Goal: Complete application form: Complete application form

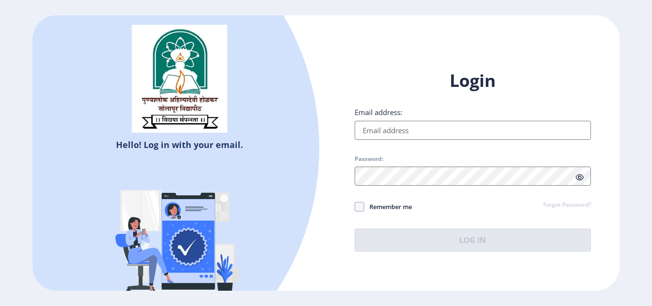
click at [397, 133] on input "Email address:" at bounding box center [473, 130] width 236 height 19
type input "[EMAIL_ADDRESS][DOMAIN_NAME]"
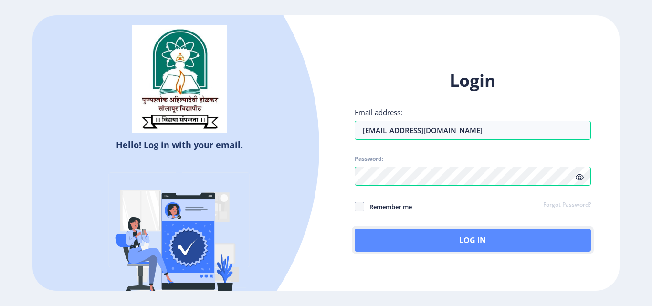
click at [409, 238] on button "Log In" at bounding box center [473, 240] width 236 height 23
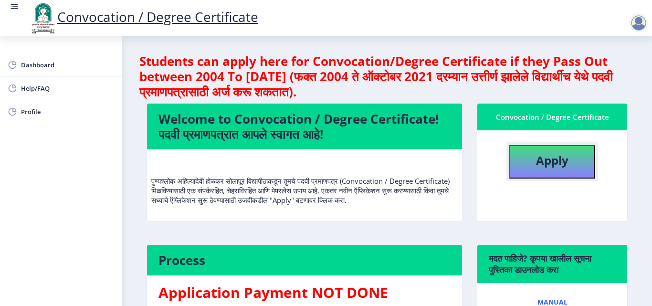
click at [560, 159] on b "Apply" at bounding box center [552, 160] width 32 height 16
select select
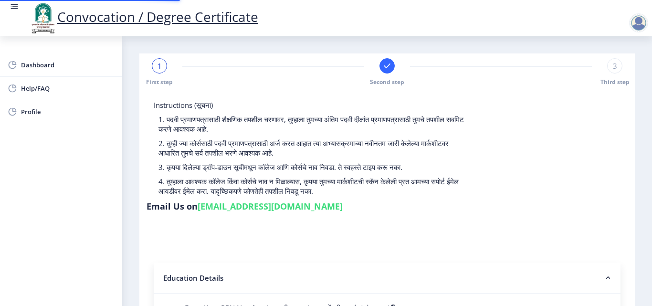
type input "2015032500206062"
select select "Regular"
select select "2018"
select select "May"
select select "Grade A"
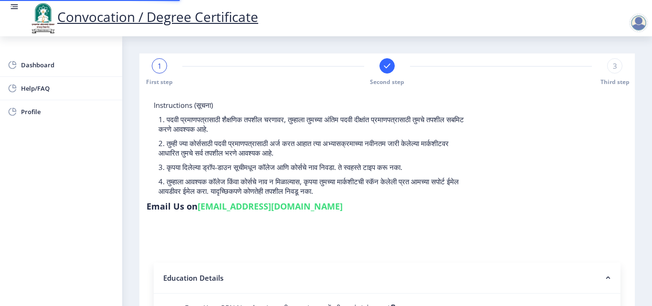
type input "589780"
type input "Shabana"
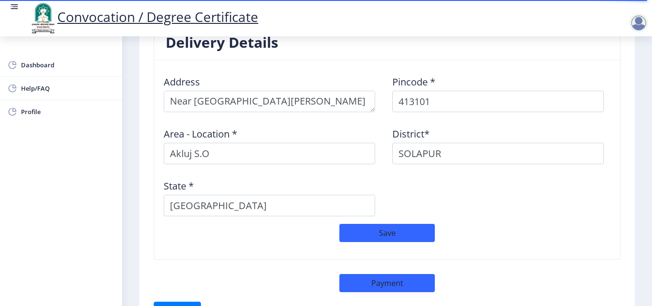
scroll to position [836, 0]
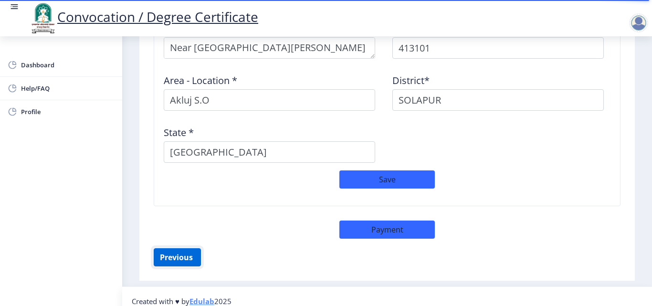
click at [183, 248] on button "Previous ‍" at bounding box center [177, 257] width 47 height 18
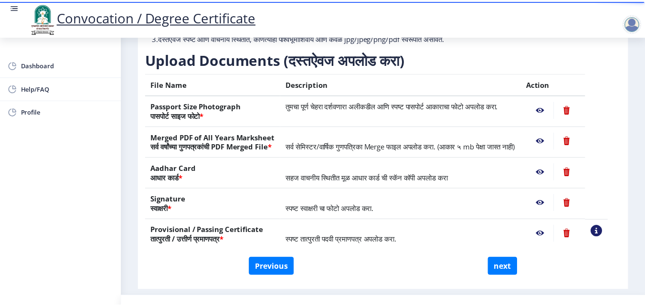
scroll to position [127, 0]
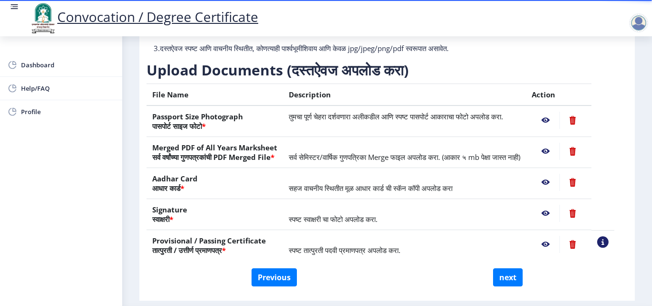
click at [583, 129] on nb-action at bounding box center [572, 120] width 26 height 17
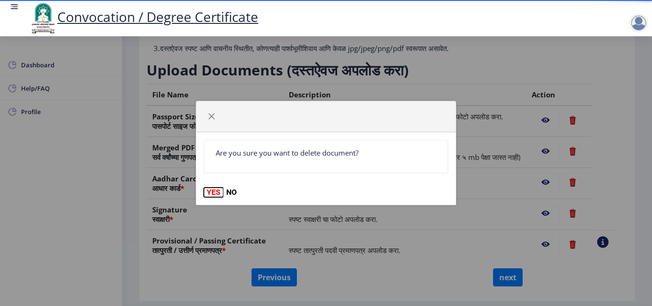
click at [204, 189] on button "YES" at bounding box center [214, 193] width 20 height 10
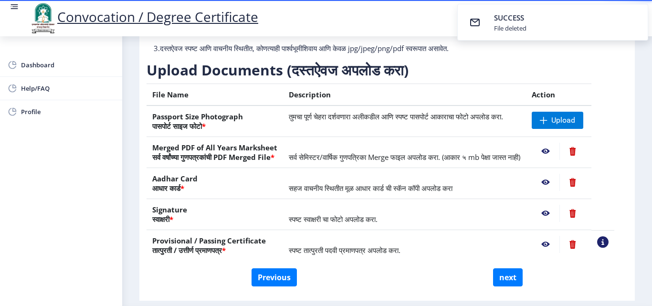
click at [585, 158] on nb-action at bounding box center [572, 151] width 26 height 17
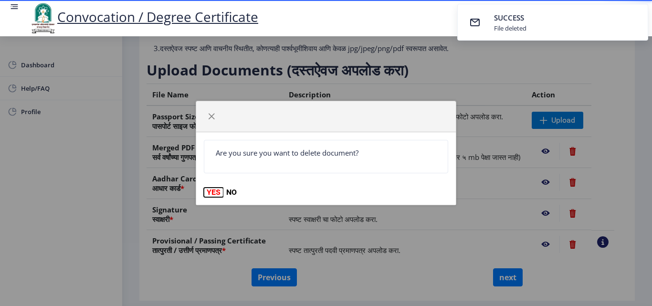
click at [208, 195] on button "YES" at bounding box center [214, 193] width 20 height 10
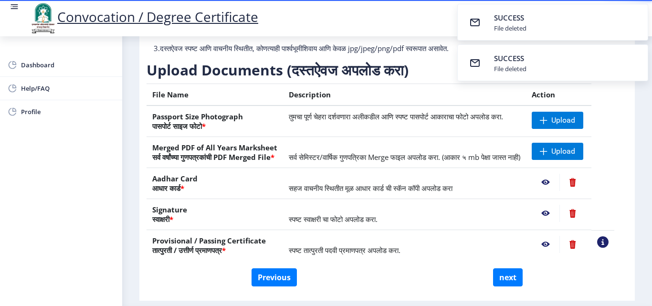
click at [584, 222] on nb-action at bounding box center [572, 213] width 26 height 17
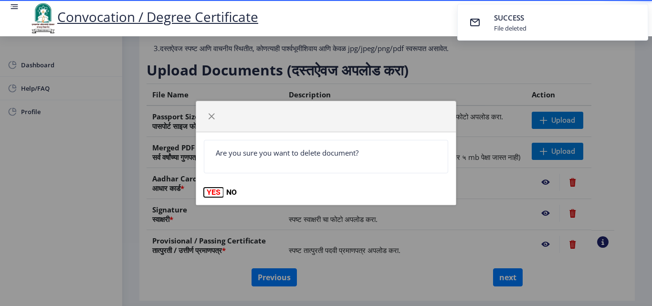
click at [216, 195] on button "YES" at bounding box center [214, 193] width 20 height 10
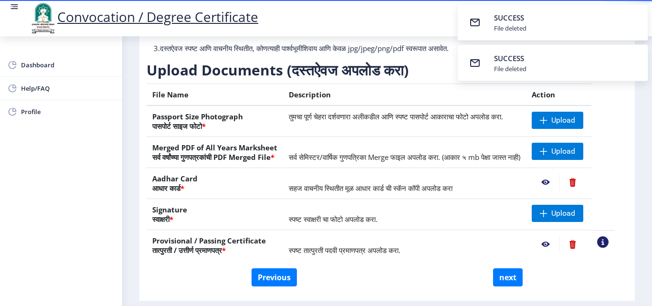
click at [584, 253] on nb-action at bounding box center [572, 244] width 26 height 17
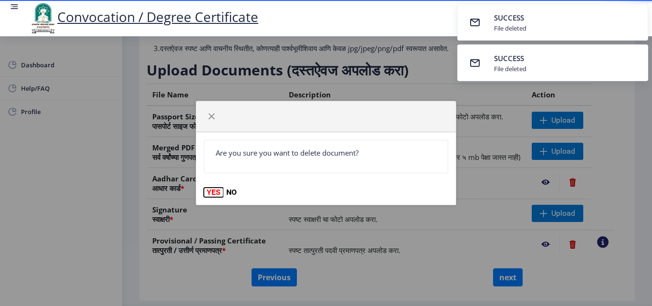
click at [210, 191] on button "YES" at bounding box center [214, 193] width 20 height 10
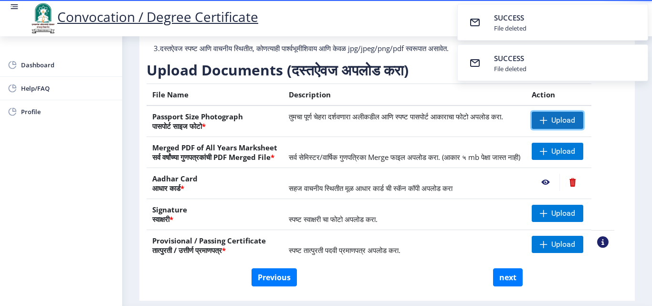
click at [546, 124] on span "Upload" at bounding box center [558, 120] width 52 height 17
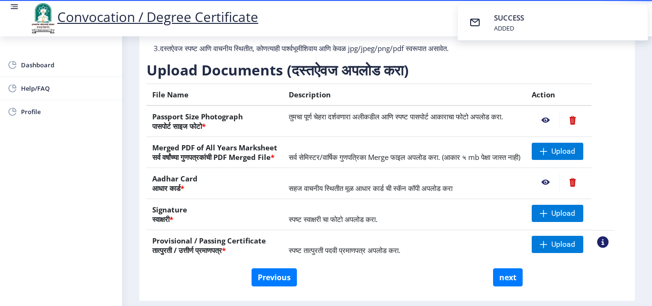
click at [556, 129] on nb-action at bounding box center [546, 120] width 28 height 17
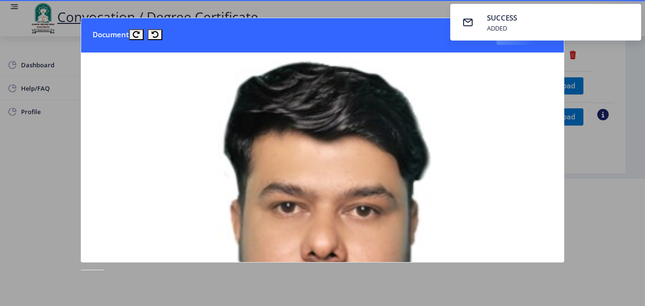
scroll to position [0, 0]
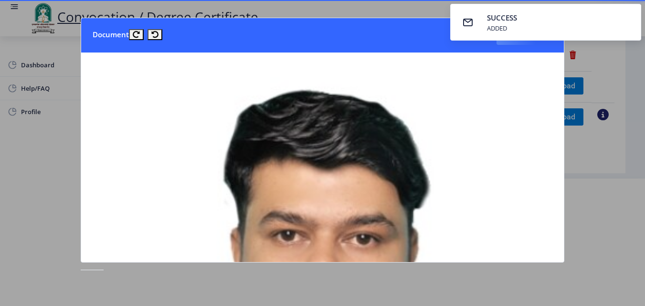
click at [520, 43] on nb-toastr-container "SUCCESS ADDED" at bounding box center [545, 22] width 199 height 44
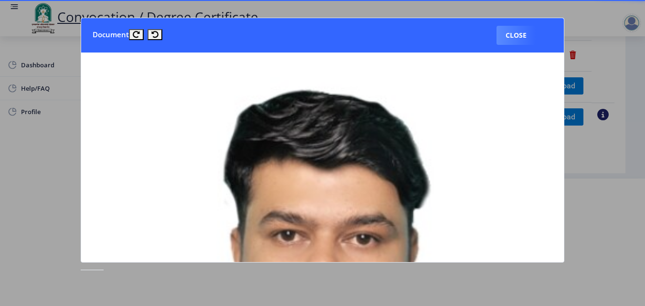
click at [520, 43] on div "SUCCESS ADDED Document Close" at bounding box center [322, 153] width 645 height 306
click at [520, 43] on button "Close" at bounding box center [515, 35] width 39 height 19
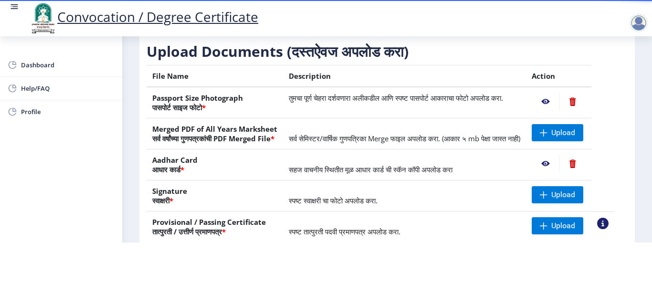
scroll to position [81, 0]
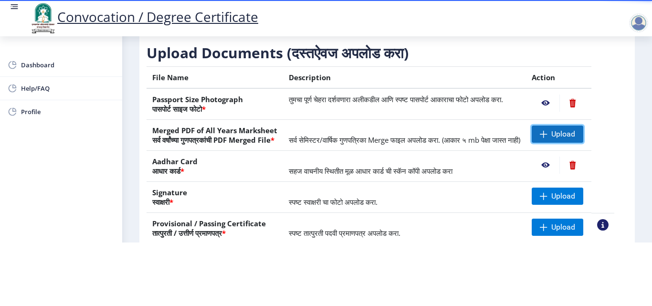
click at [575, 129] on span "Upload" at bounding box center [563, 134] width 24 height 10
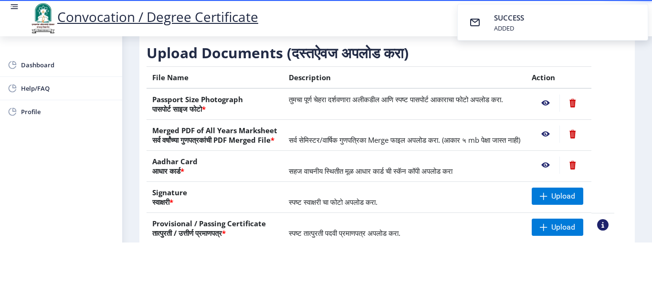
click at [557, 127] on nb-action at bounding box center [546, 134] width 28 height 17
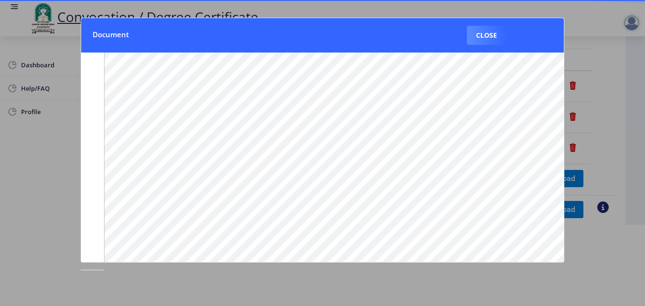
scroll to position [0, 0]
click at [485, 41] on button "Close" at bounding box center [486, 35] width 39 height 19
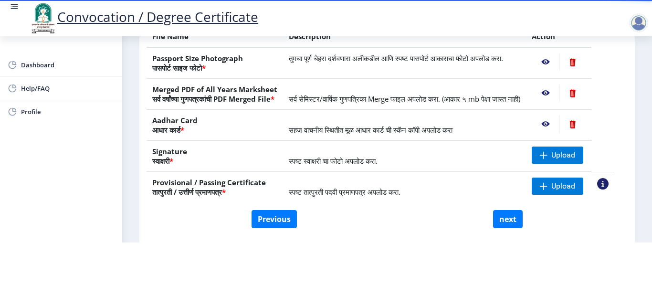
scroll to position [123, 0]
click at [555, 121] on nb-action at bounding box center [546, 123] width 28 height 17
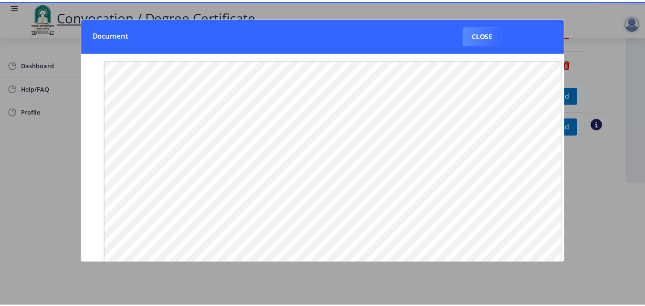
scroll to position [0, 0]
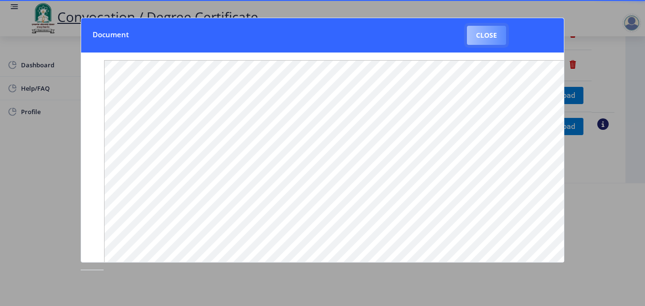
click at [483, 35] on button "Close" at bounding box center [486, 35] width 39 height 19
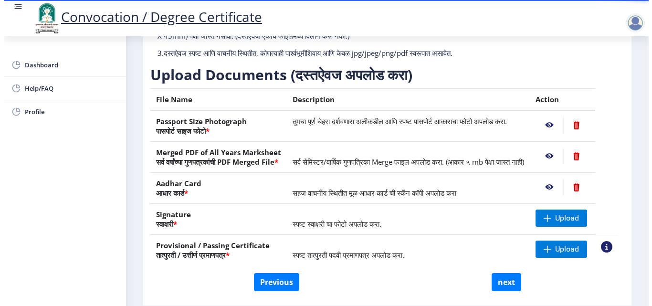
scroll to position [83, 0]
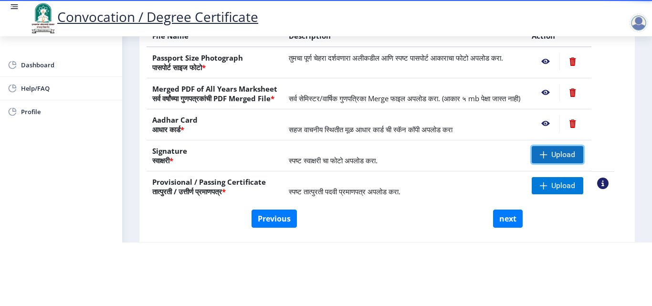
click at [547, 156] on span at bounding box center [544, 155] width 8 height 8
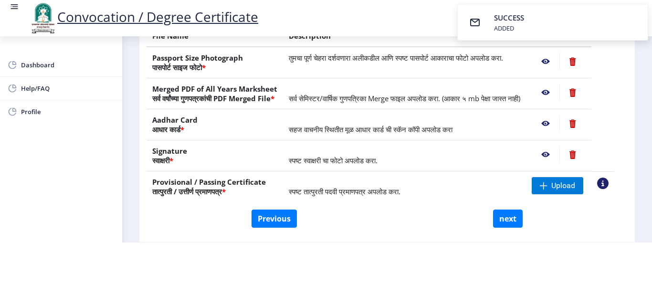
click at [557, 152] on nb-action at bounding box center [546, 154] width 28 height 17
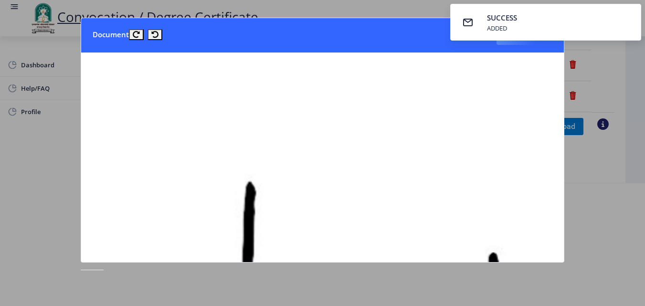
scroll to position [0, 0]
click at [526, 44] on button "Close" at bounding box center [515, 35] width 39 height 19
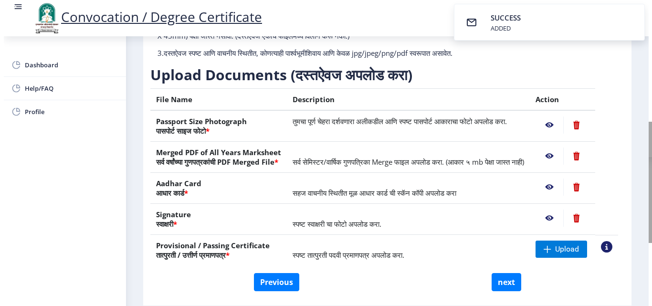
scroll to position [83, 0]
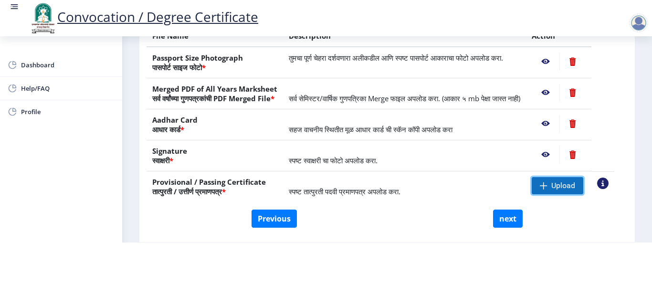
click at [571, 193] on span "Upload" at bounding box center [558, 185] width 52 height 17
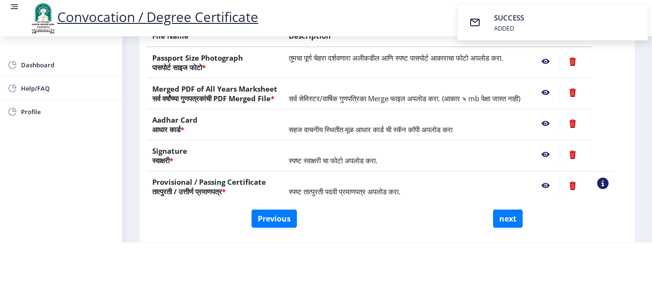
click at [555, 188] on nb-action at bounding box center [546, 185] width 28 height 17
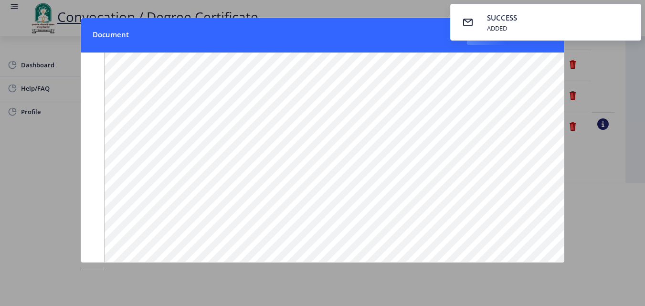
scroll to position [0, 0]
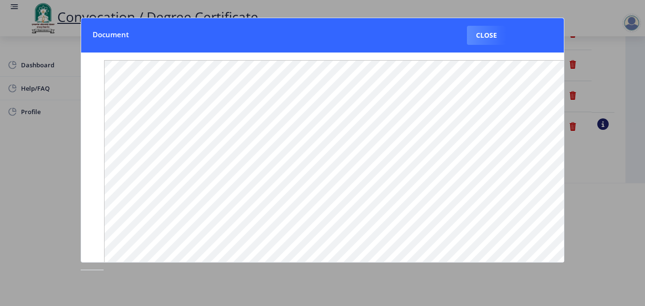
click at [485, 42] on button "Close" at bounding box center [486, 35] width 39 height 19
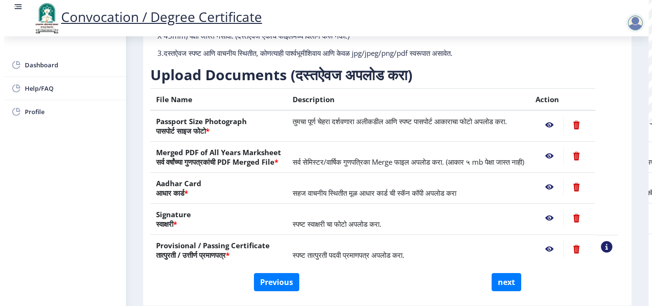
scroll to position [83, 0]
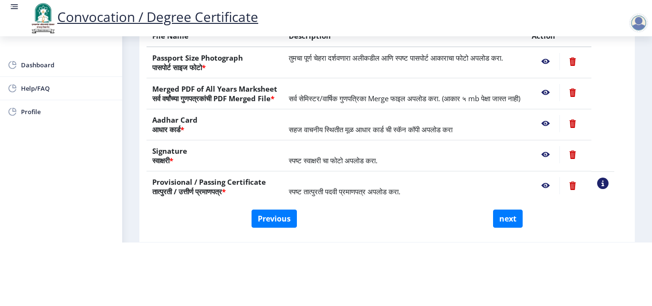
click at [609, 187] on nb-action at bounding box center [602, 183] width 11 height 11
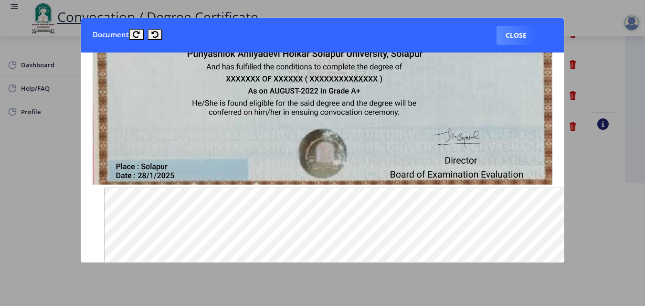
scroll to position [192, 0]
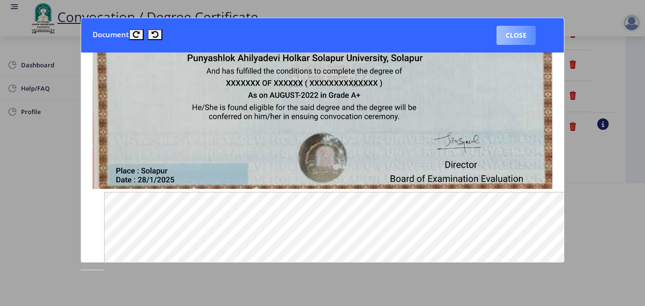
click at [516, 43] on button "Close" at bounding box center [515, 35] width 39 height 19
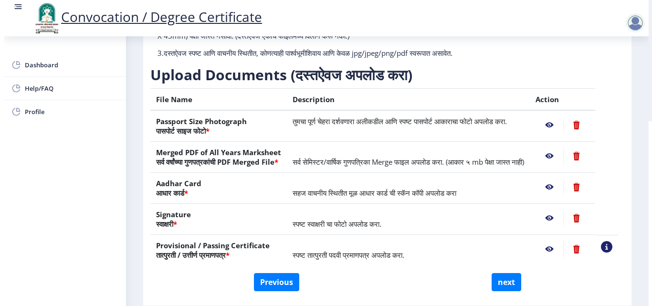
scroll to position [83, 0]
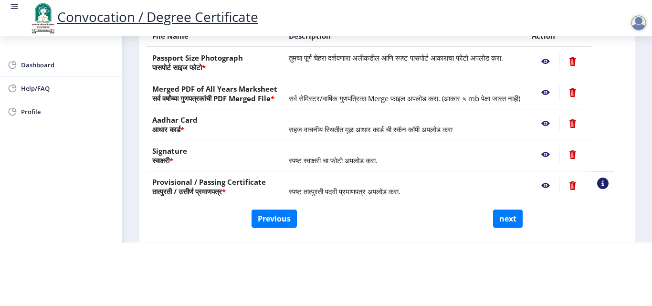
click at [556, 185] on nb-action at bounding box center [546, 185] width 28 height 17
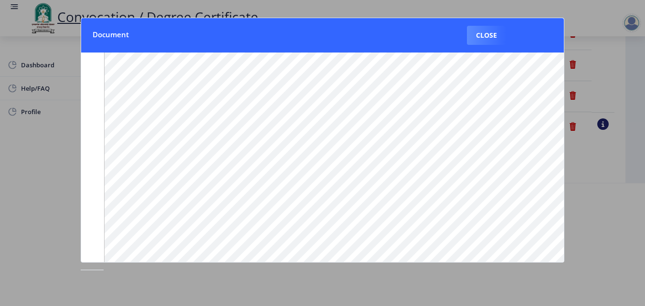
scroll to position [57, 0]
click at [475, 31] on button "Close" at bounding box center [486, 35] width 39 height 19
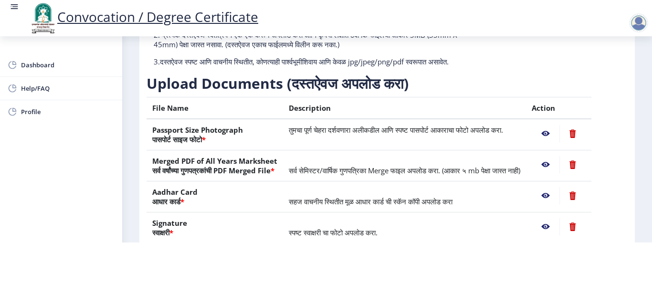
scroll to position [53, 0]
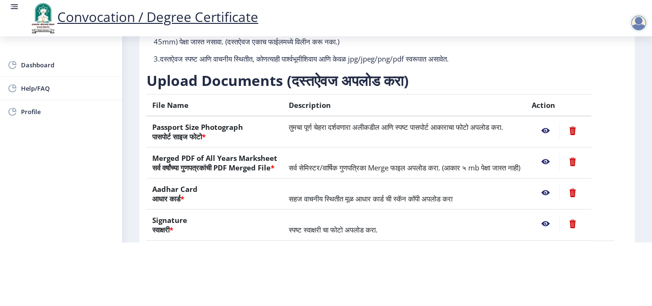
click at [556, 122] on nb-action at bounding box center [546, 130] width 28 height 17
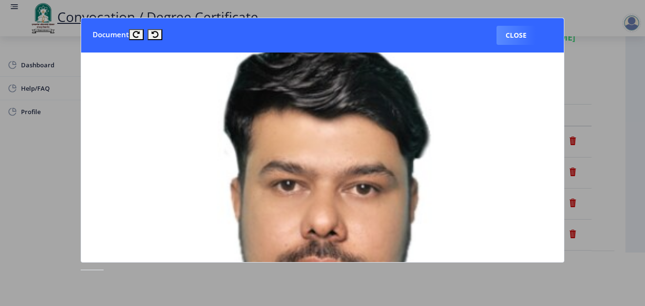
scroll to position [0, 0]
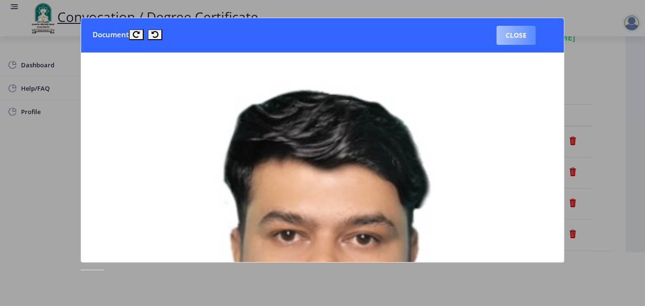
click at [527, 36] on button "Close" at bounding box center [515, 35] width 39 height 19
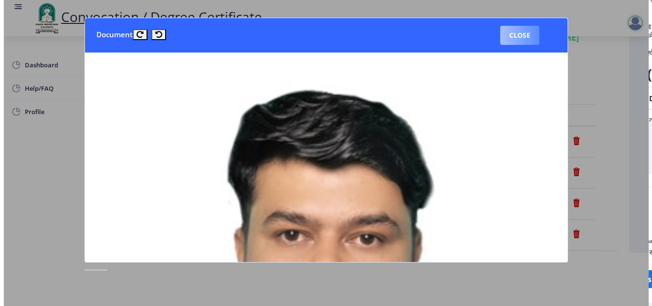
scroll to position [53, 0]
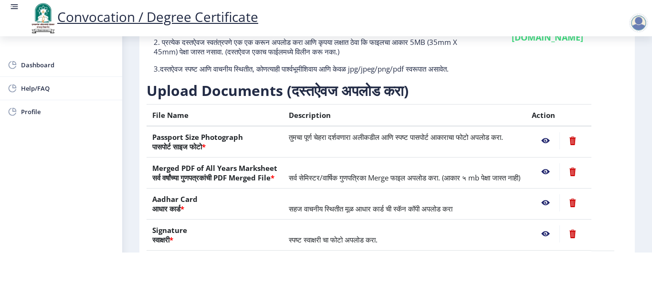
click at [557, 179] on nb-action at bounding box center [546, 171] width 28 height 17
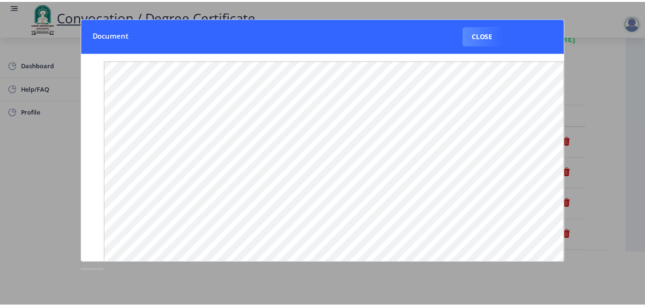
scroll to position [0, 0]
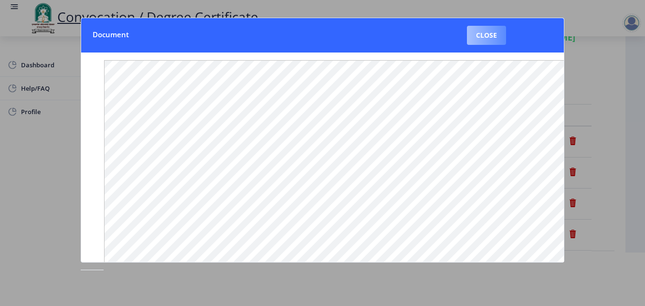
click at [496, 36] on button "Close" at bounding box center [486, 35] width 39 height 19
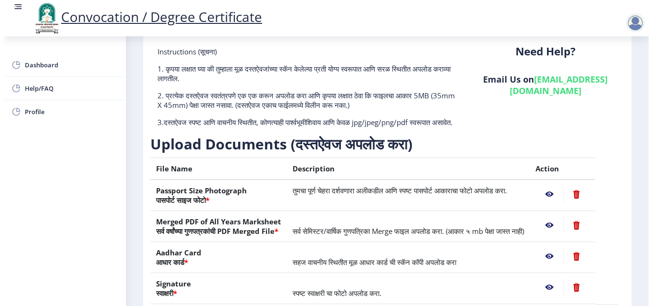
scroll to position [53, 0]
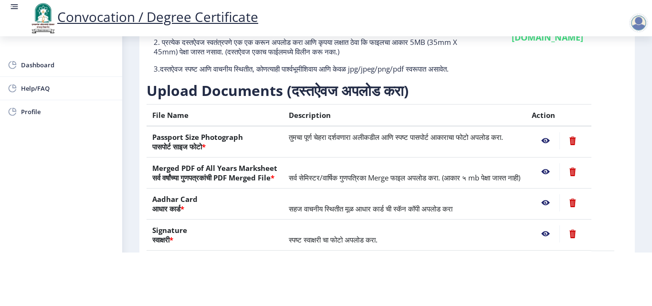
click at [559, 147] on nb-action at bounding box center [546, 140] width 28 height 17
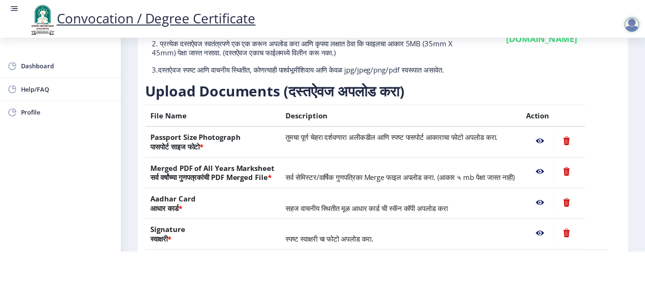
scroll to position [0, 0]
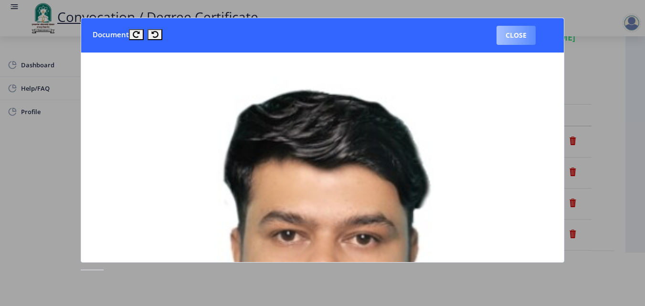
click at [519, 41] on button "Close" at bounding box center [515, 35] width 39 height 19
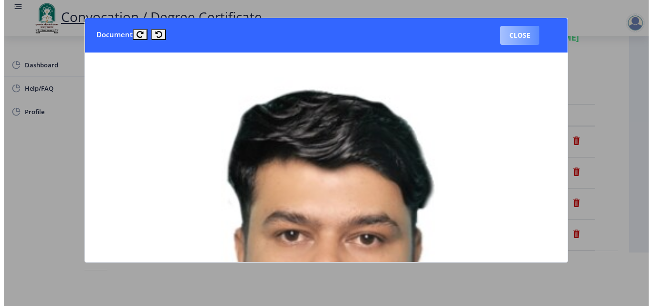
scroll to position [53, 0]
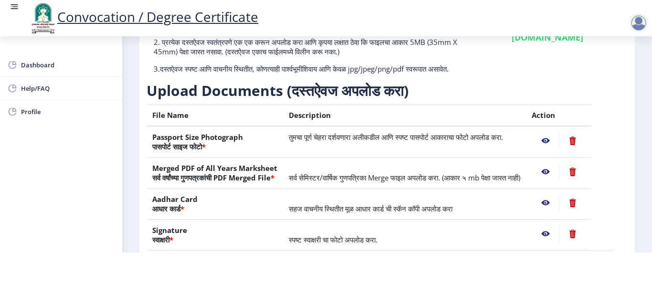
click at [558, 180] on nb-action at bounding box center [546, 171] width 28 height 17
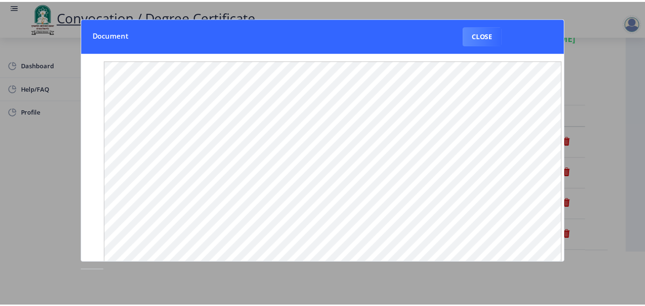
scroll to position [0, 0]
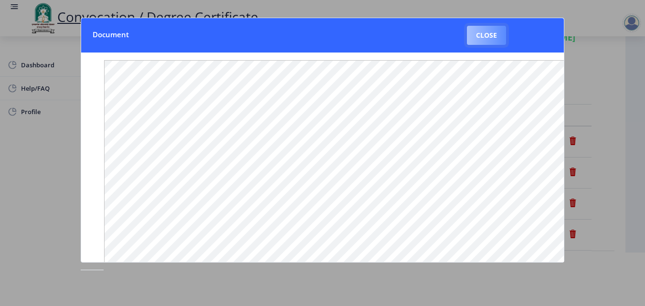
click at [490, 43] on button "Close" at bounding box center [486, 35] width 39 height 19
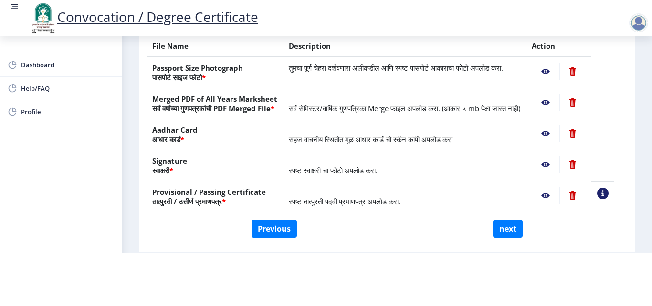
scroll to position [127, 0]
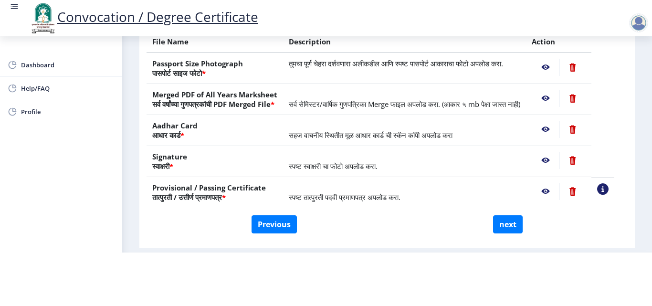
click at [557, 169] on nb-action at bounding box center [546, 160] width 28 height 17
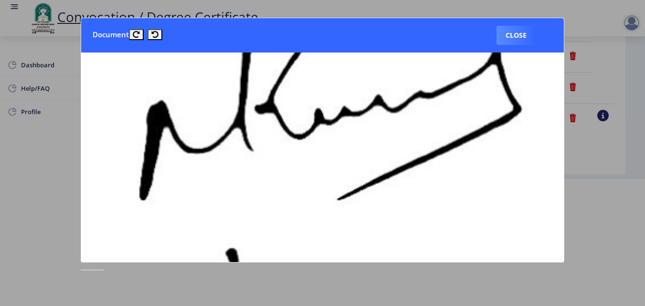
scroll to position [244, 0]
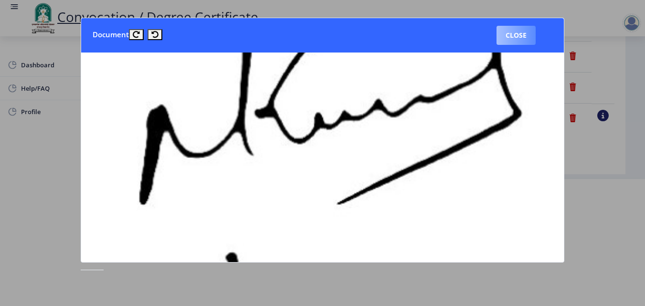
click at [528, 44] on button "Close" at bounding box center [515, 35] width 39 height 19
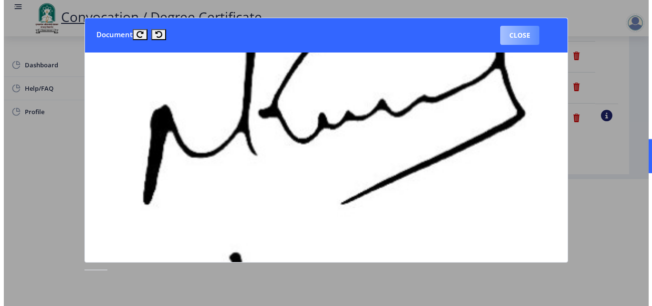
scroll to position [83, 0]
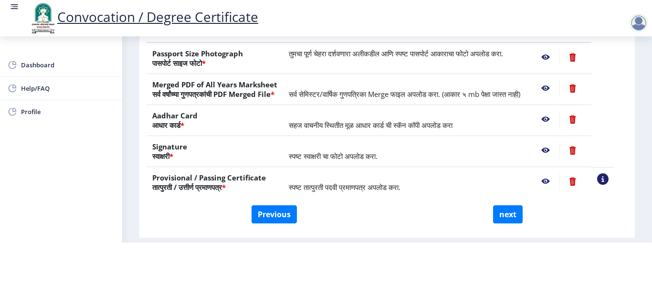
click at [556, 183] on nb-action at bounding box center [546, 181] width 28 height 17
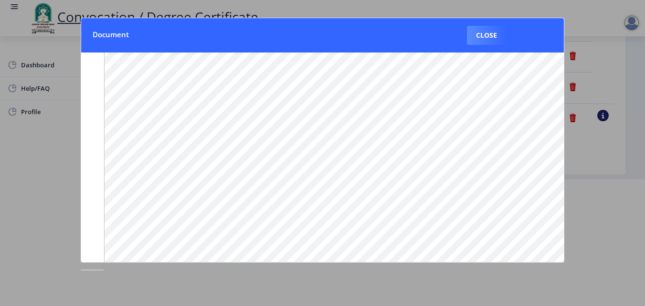
scroll to position [52, 0]
click at [494, 36] on button "Close" at bounding box center [486, 35] width 39 height 19
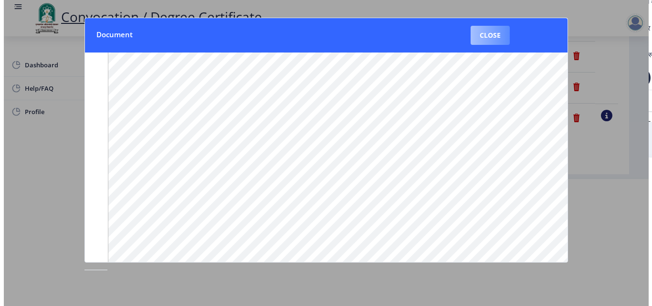
scroll to position [83, 0]
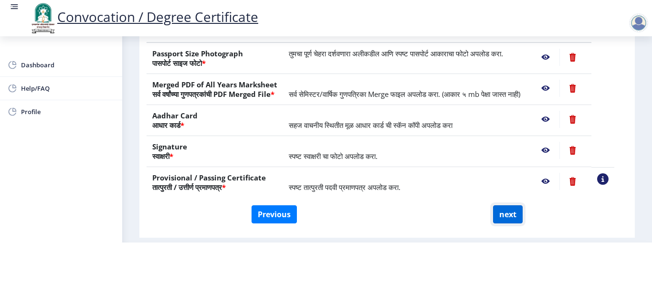
click at [508, 220] on button "next" at bounding box center [508, 214] width 30 height 18
select select
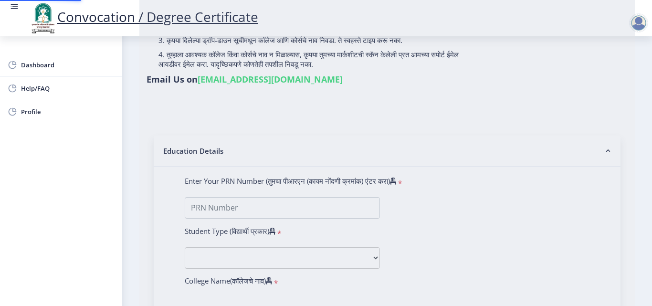
scroll to position [0, 0]
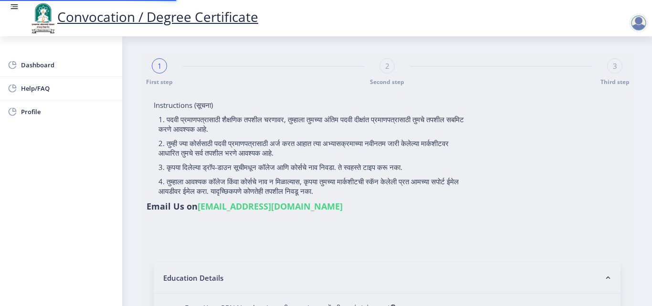
select select
type input "2015032500206062"
select select "Regular"
select select "2018"
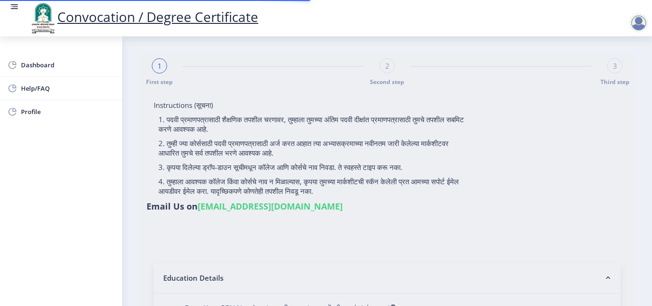
select select "May"
select select "Grade A"
type input "589780"
type input "Shabana"
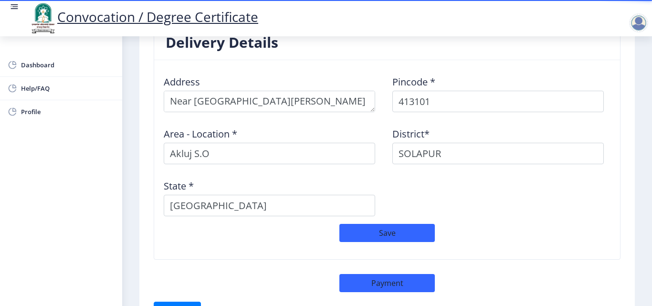
scroll to position [800, 0]
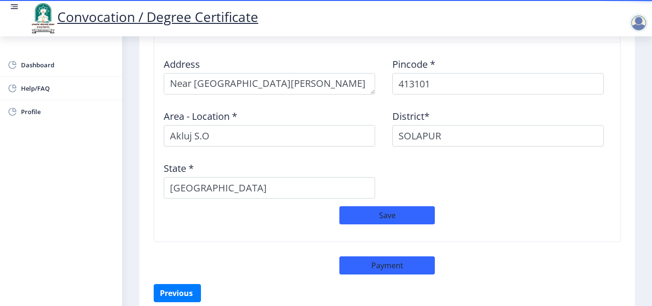
click at [636, 23] on div at bounding box center [638, 22] width 19 height 19
click at [621, 70] on span "Log out" at bounding box center [613, 74] width 61 height 11
